Goal: Find specific page/section

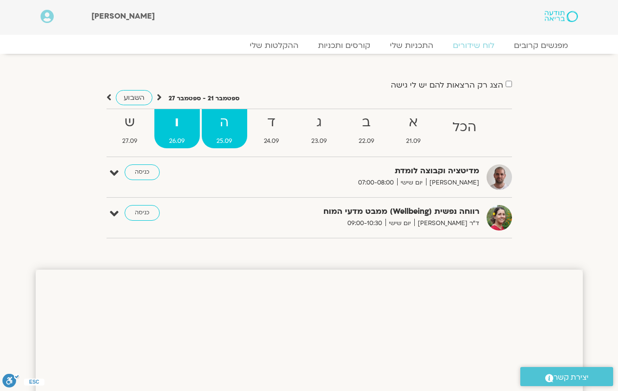
click at [228, 139] on span "25.09" at bounding box center [224, 141] width 45 height 10
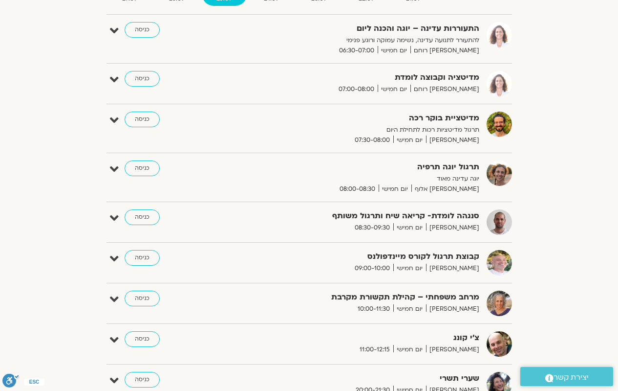
scroll to position [49, 0]
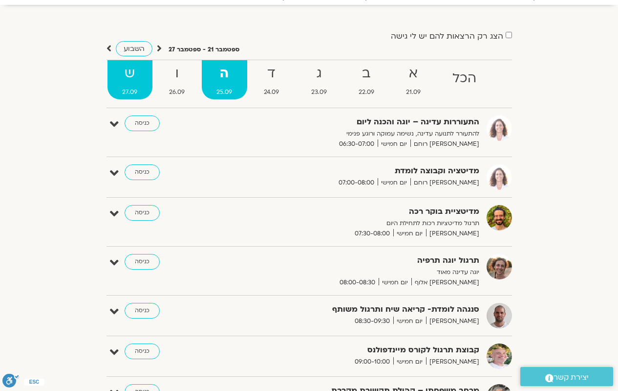
click at [125, 79] on strong "ש" at bounding box center [130, 74] width 45 height 22
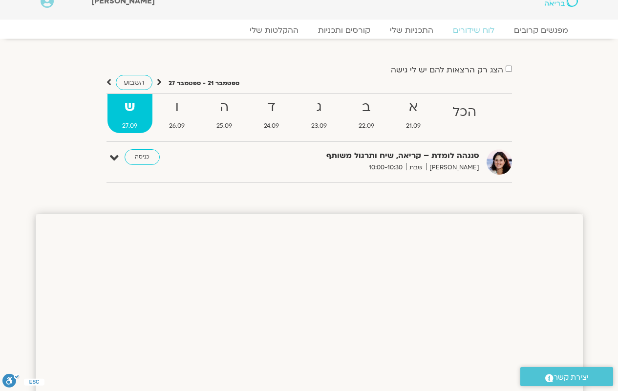
scroll to position [0, 0]
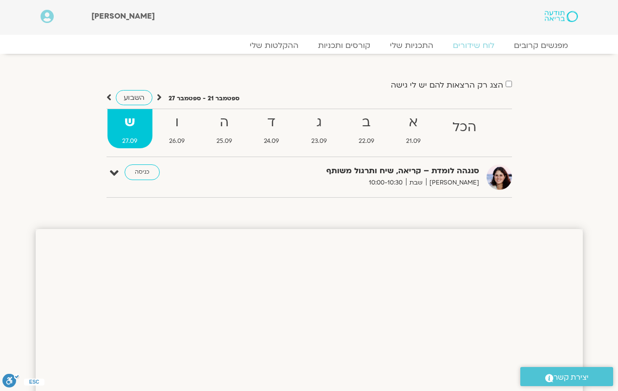
click at [242, 1] on div "שלום רחל Main Menu אזור אישי הזמנות התנתקות פרטי המורה הוספת אירוע" at bounding box center [257, 17] width 452 height 35
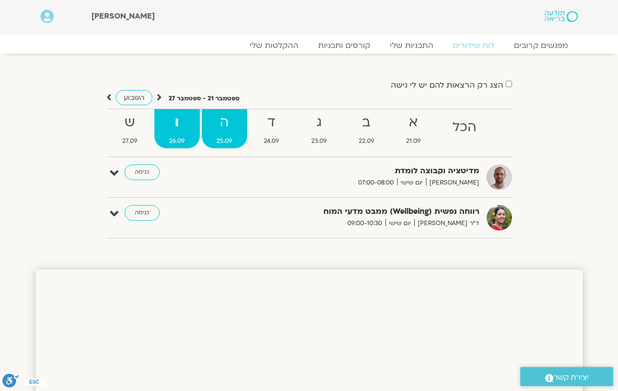
click at [229, 138] on span "25.09" at bounding box center [224, 141] width 45 height 10
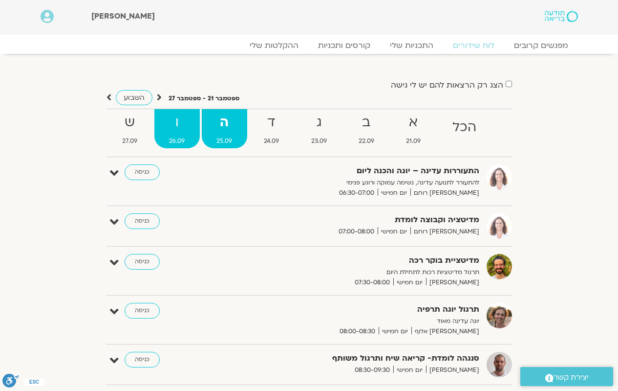
click at [187, 143] on span "26.09" at bounding box center [176, 141] width 45 height 10
